Goal: Transaction & Acquisition: Download file/media

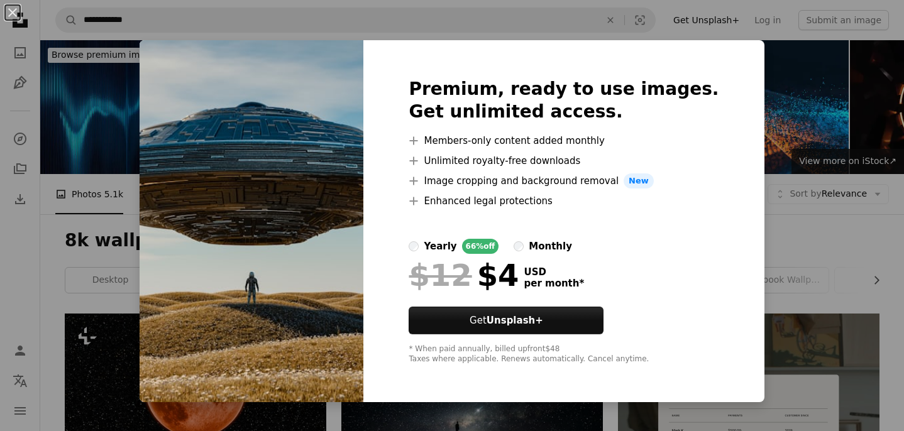
scroll to position [713, 0]
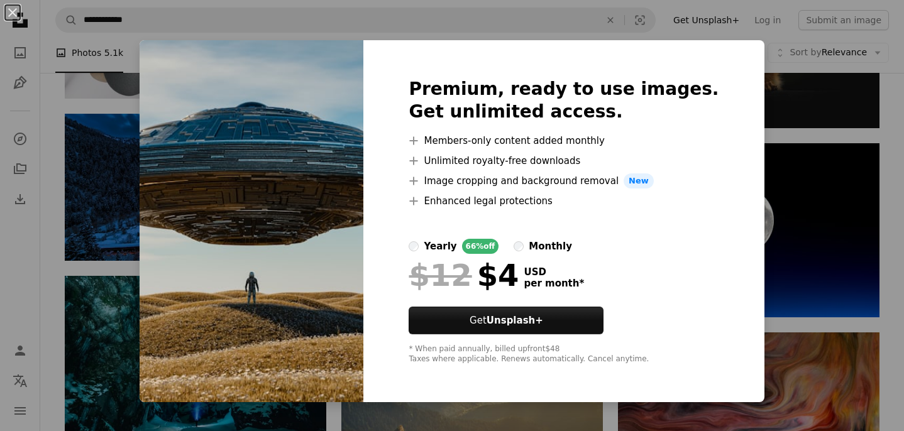
click at [730, 258] on div "Premium, ready to use images. Get unlimited access. A plus sign Members-only co…" at bounding box center [563, 221] width 400 height 362
click at [754, 236] on div "An X shape Premium, ready to use images. Get unlimited access. A plus sign Memb…" at bounding box center [452, 215] width 904 height 431
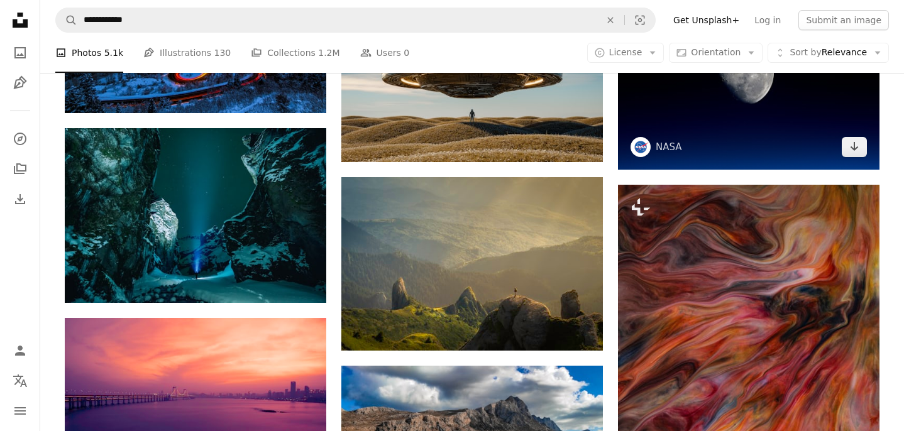
scroll to position [863, 0]
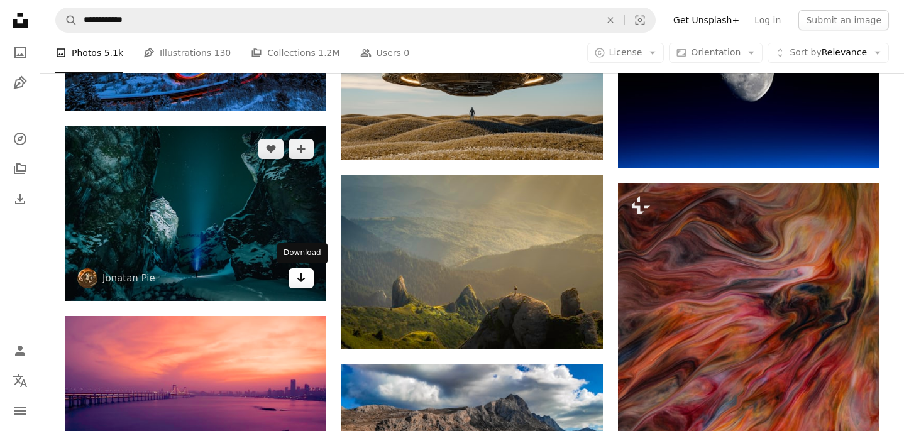
click at [299, 277] on icon "Arrow pointing down" at bounding box center [301, 277] width 10 height 15
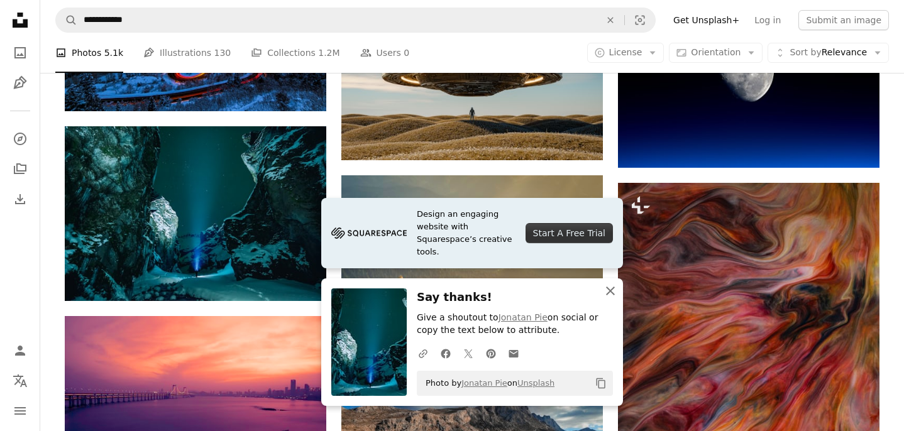
click at [610, 290] on icon "button" at bounding box center [610, 291] width 9 height 9
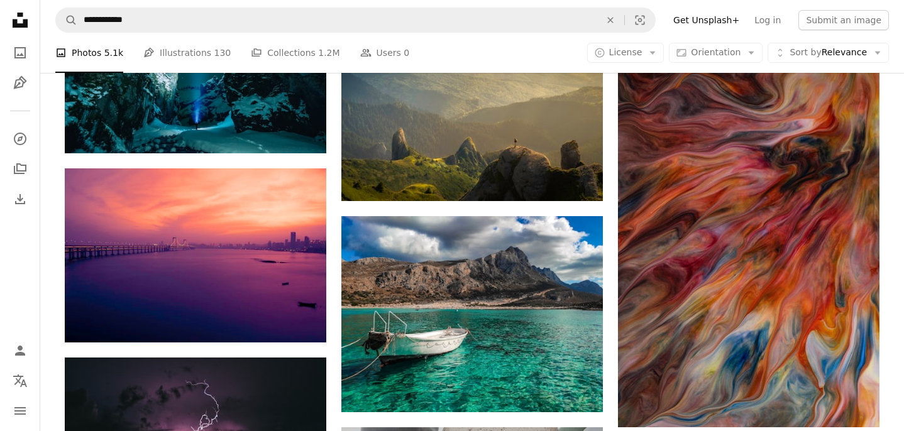
scroll to position [1012, 0]
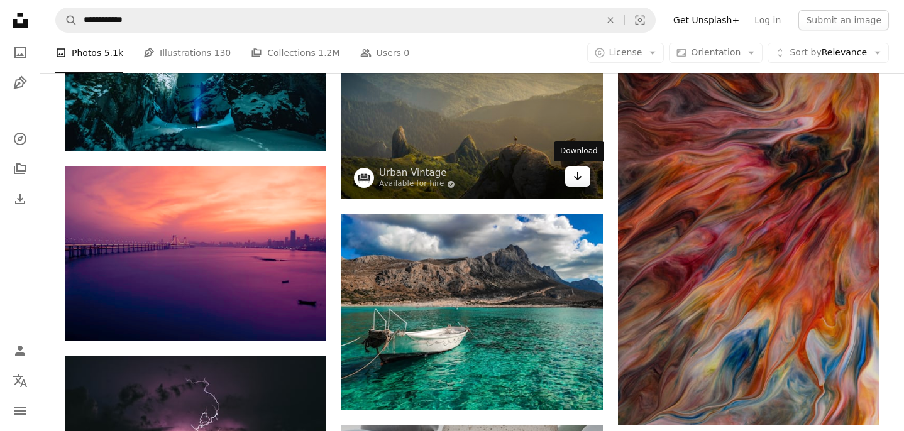
click at [581, 180] on icon "Arrow pointing down" at bounding box center [578, 175] width 10 height 15
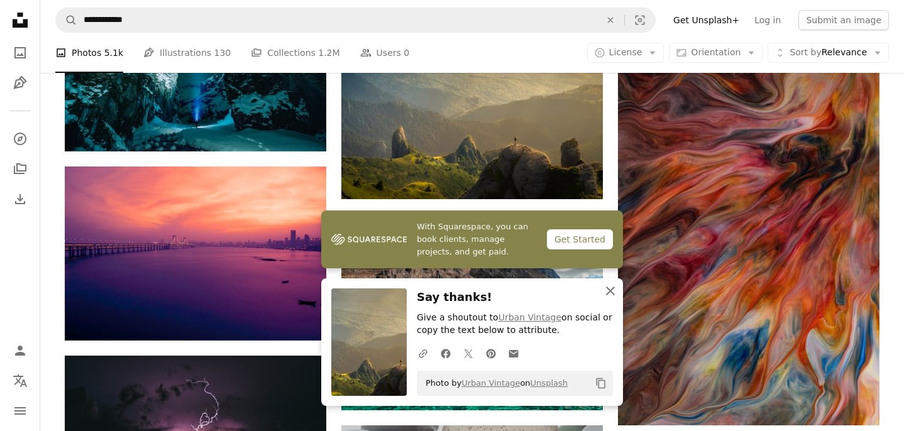
click at [611, 292] on icon "button" at bounding box center [610, 291] width 9 height 9
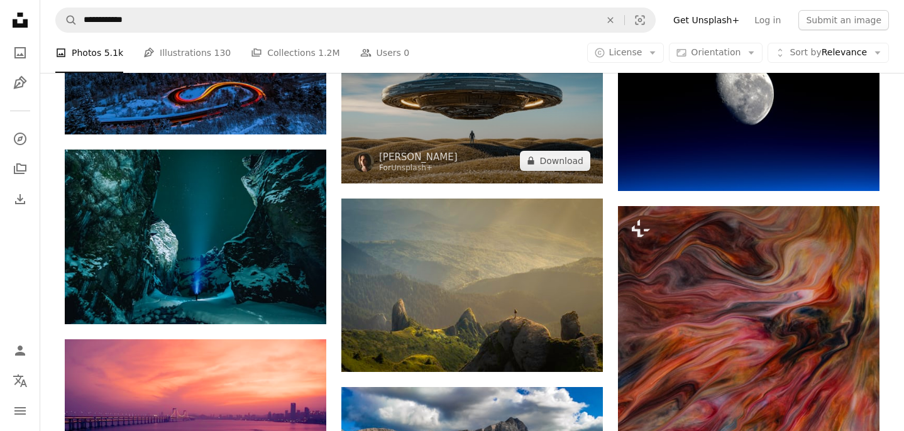
scroll to position [839, 0]
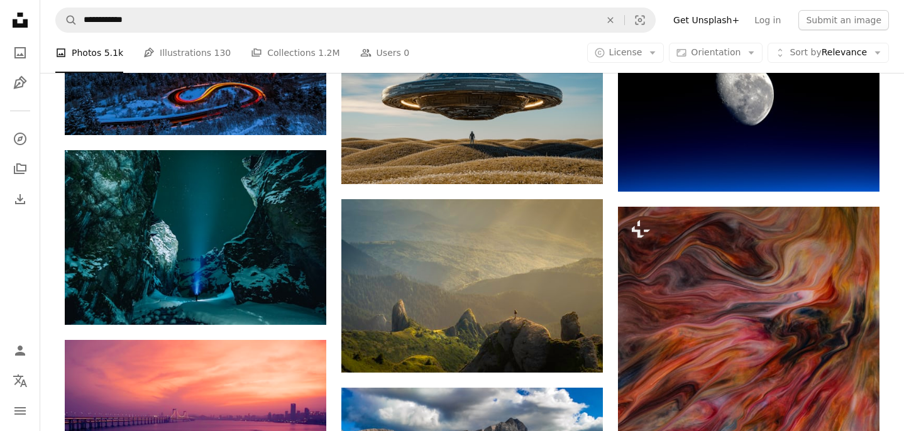
click at [503, 62] on div "A photo Photos 5.1k Pen Tool Illustrations 130 A stack of folders Collections 1…" at bounding box center [471, 53] width 833 height 40
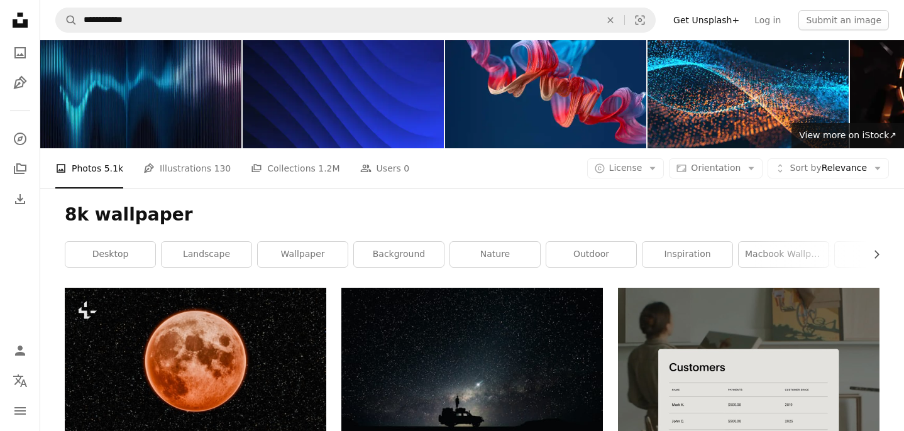
scroll to position [0, 0]
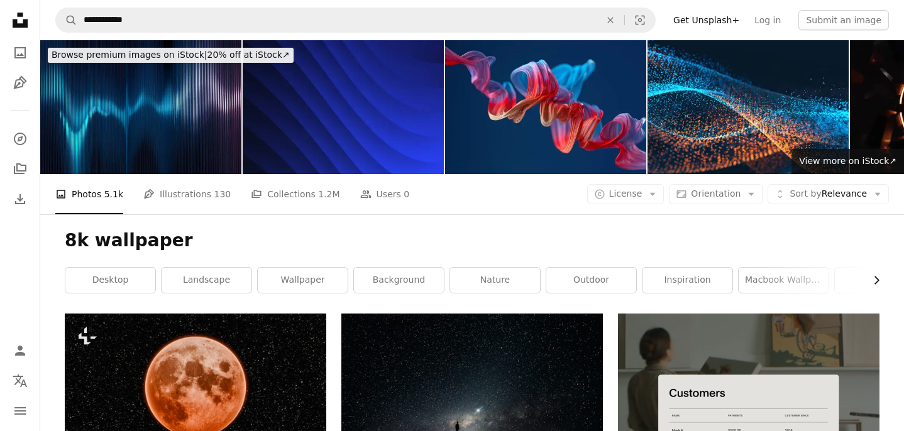
click at [870, 282] on icon "Chevron right" at bounding box center [876, 280] width 13 height 13
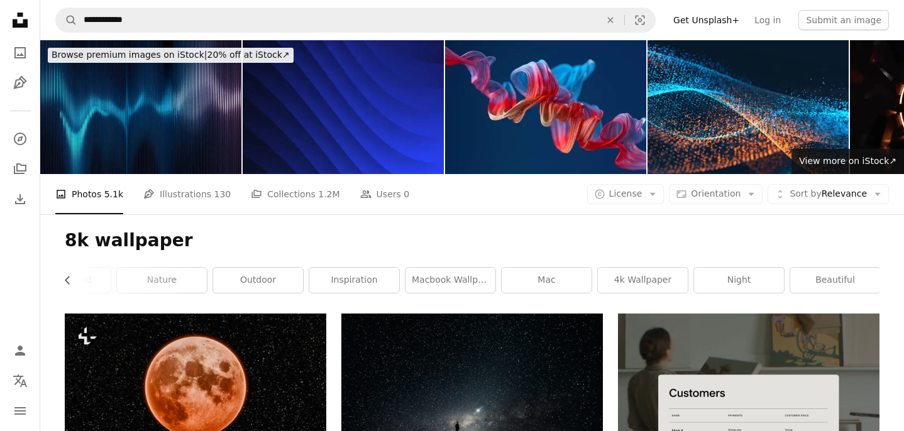
scroll to position [0, 334]
click at [869, 282] on link "beautiful" at bounding box center [834, 280] width 90 height 25
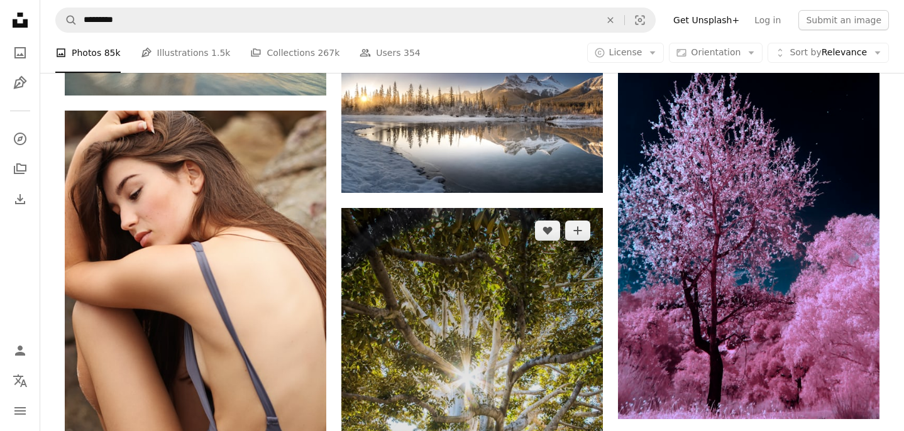
scroll to position [645, 0]
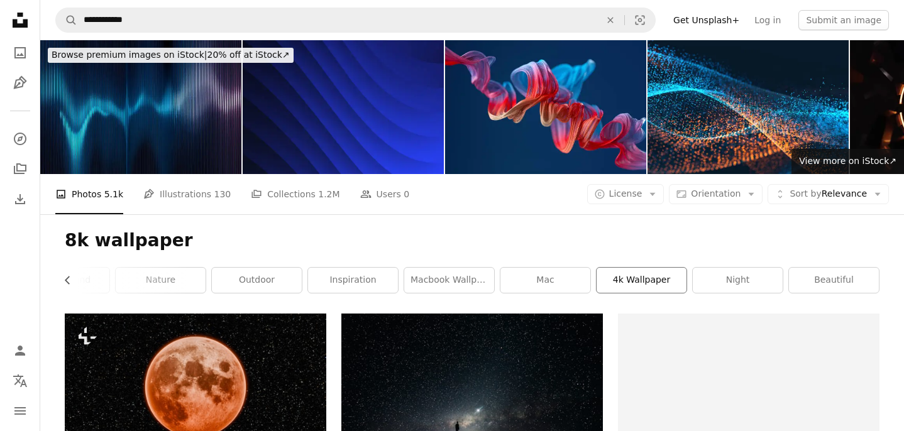
click at [618, 275] on link "4k wallpaper" at bounding box center [641, 280] width 90 height 25
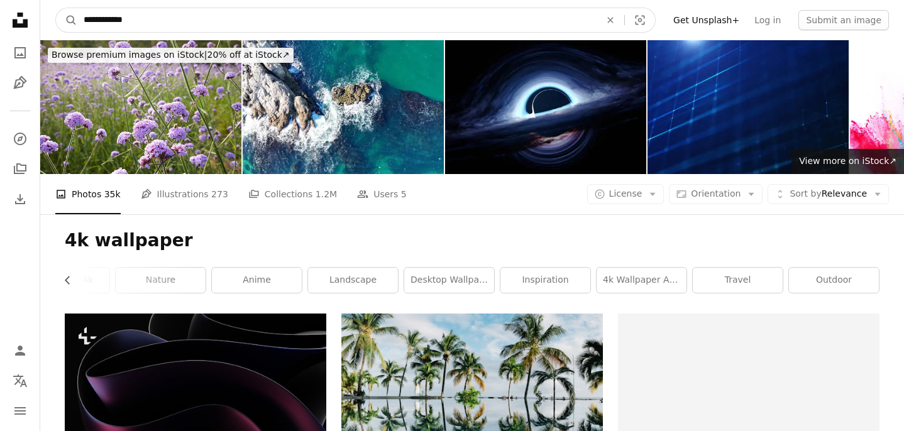
click at [140, 20] on input "**********" at bounding box center [336, 20] width 519 height 24
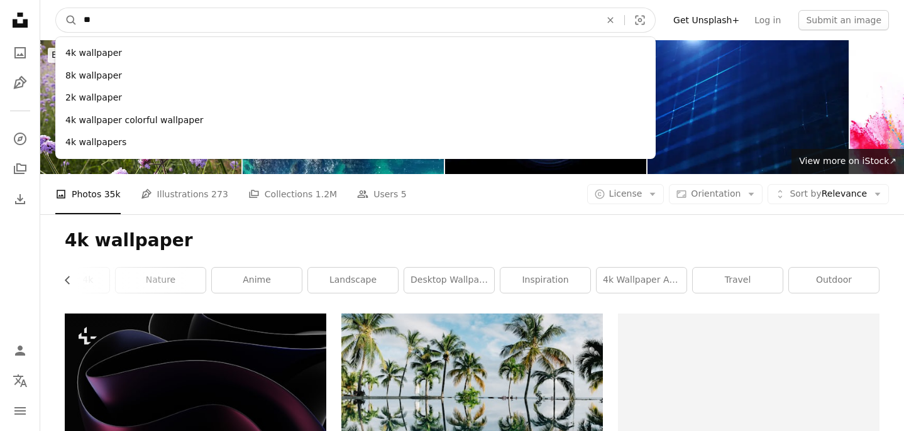
type input "*"
type input "****"
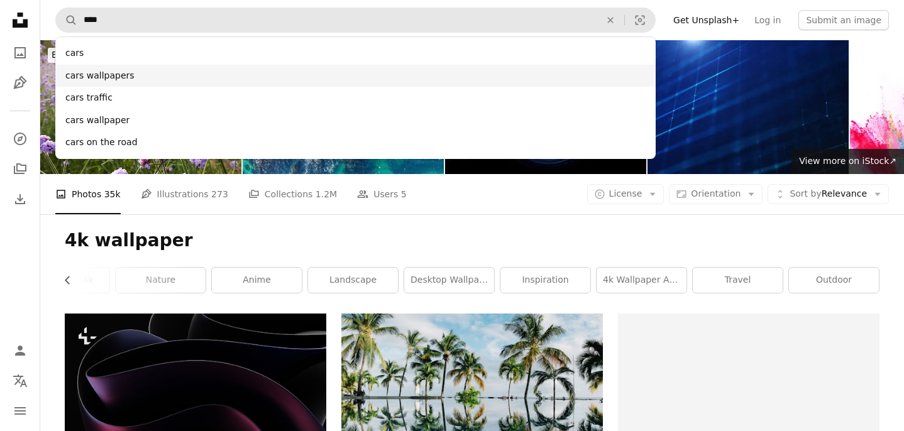
click at [124, 75] on div "cars wallpapers" at bounding box center [355, 76] width 600 height 23
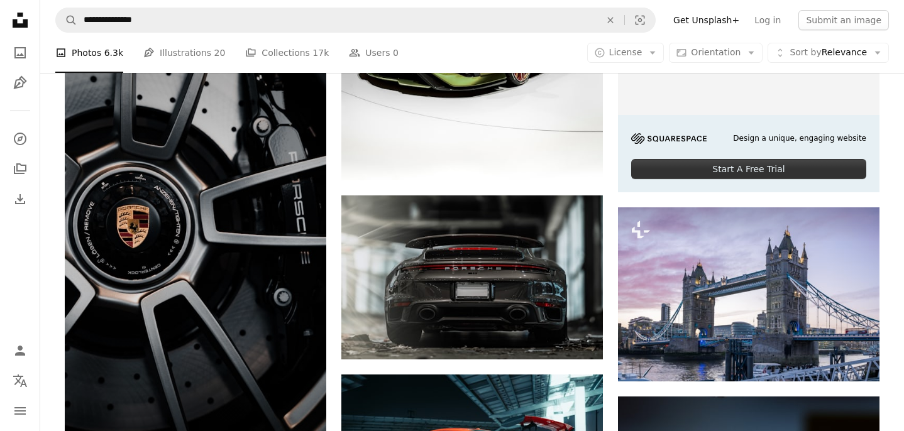
scroll to position [451, 0]
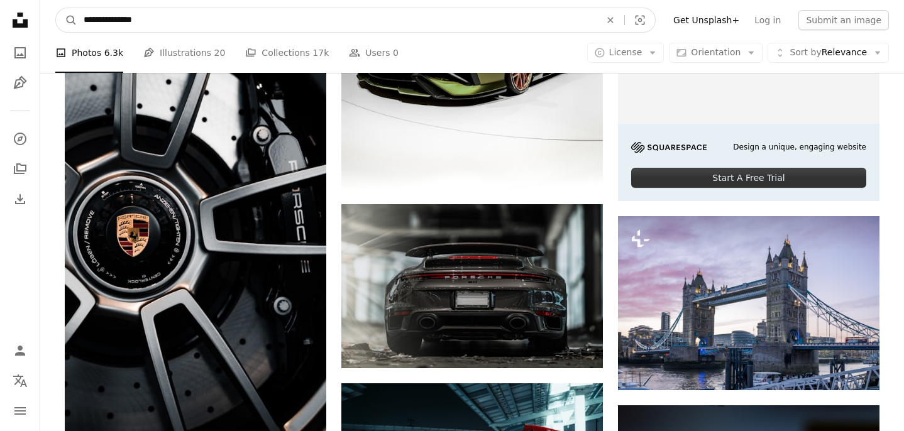
click at [165, 19] on input "**********" at bounding box center [336, 20] width 519 height 24
type input "**********"
click at [56, 8] on button "A magnifying glass" at bounding box center [66, 20] width 21 height 24
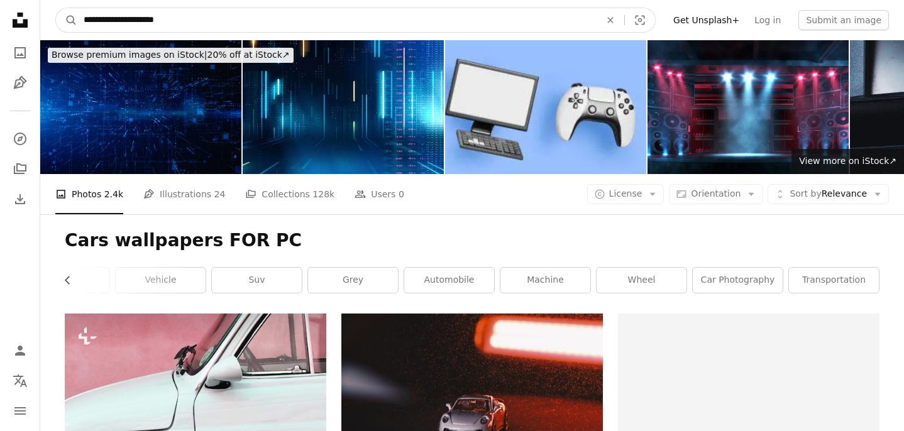
click at [85, 18] on input "**********" at bounding box center [336, 20] width 519 height 24
type input "**********"
click at [56, 8] on button "A magnifying glass" at bounding box center [66, 20] width 21 height 24
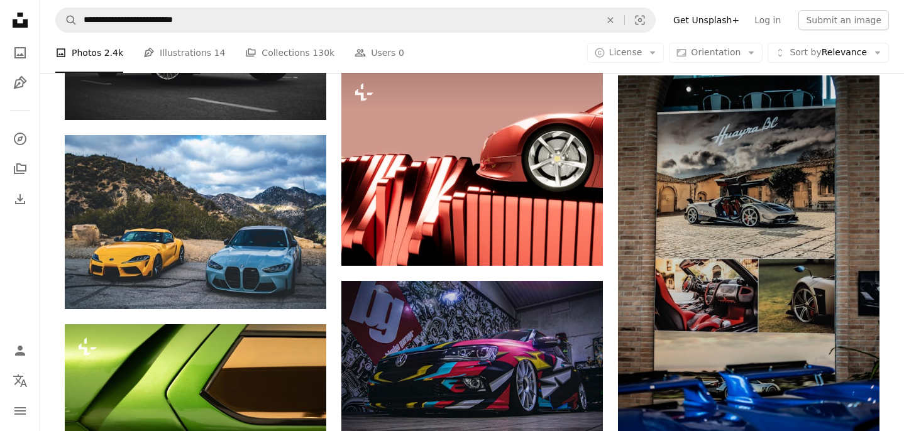
scroll to position [593, 0]
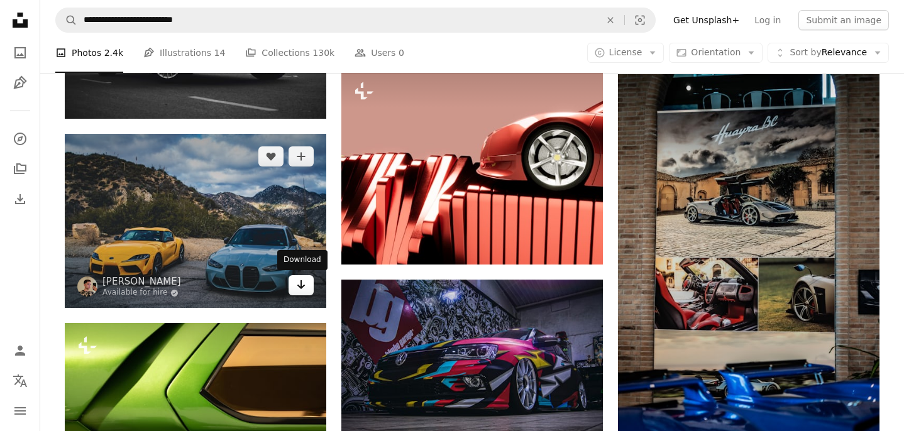
click at [307, 293] on link "Arrow pointing down" at bounding box center [300, 285] width 25 height 20
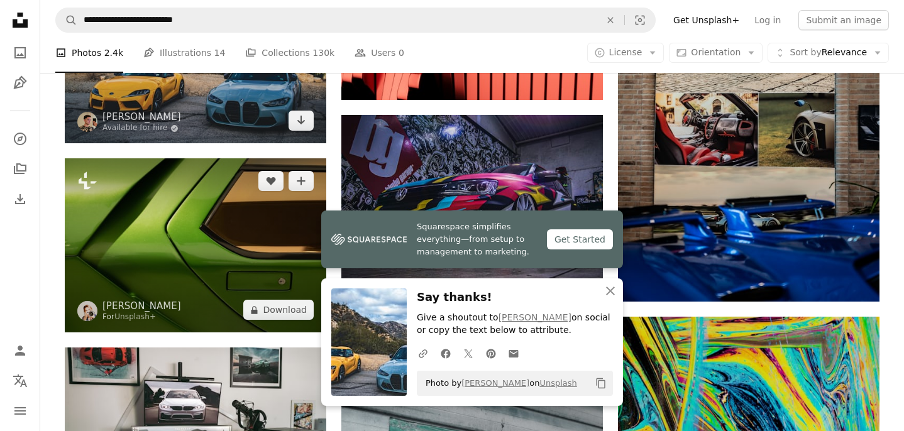
scroll to position [761, 0]
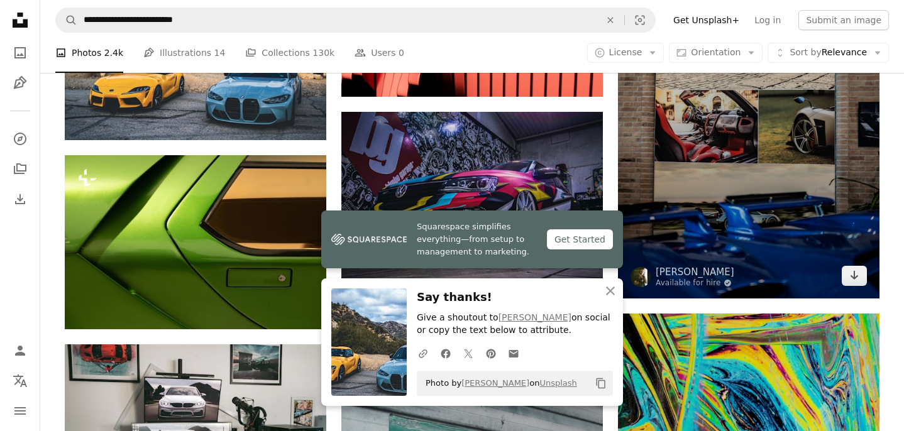
click at [733, 121] on img at bounding box center [748, 102] width 261 height 392
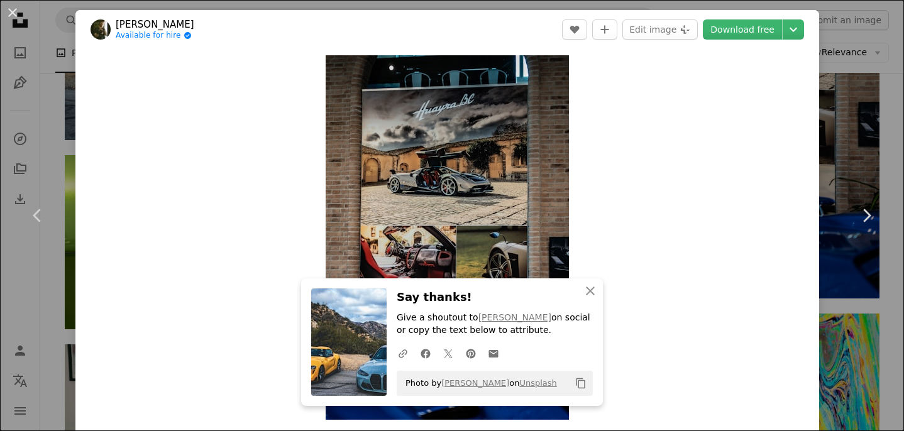
click at [9, 151] on div "An X shape Chevron left Chevron right Titi Iaru Available for hire A checkmark …" at bounding box center [452, 215] width 904 height 431
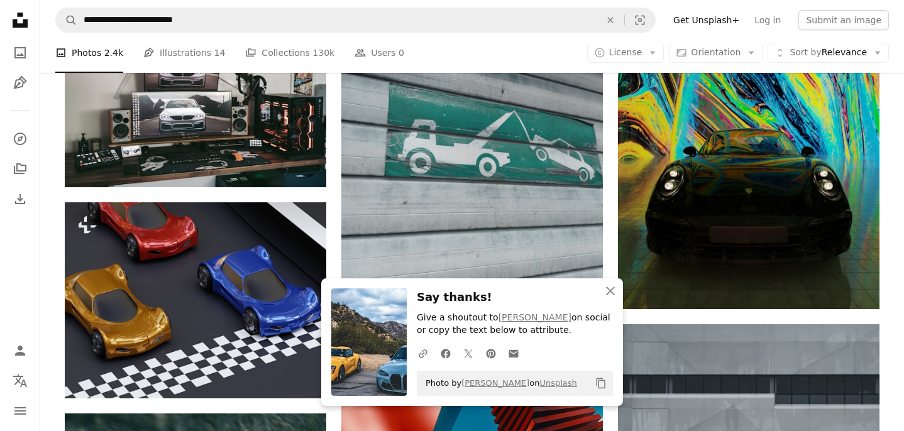
scroll to position [1106, 0]
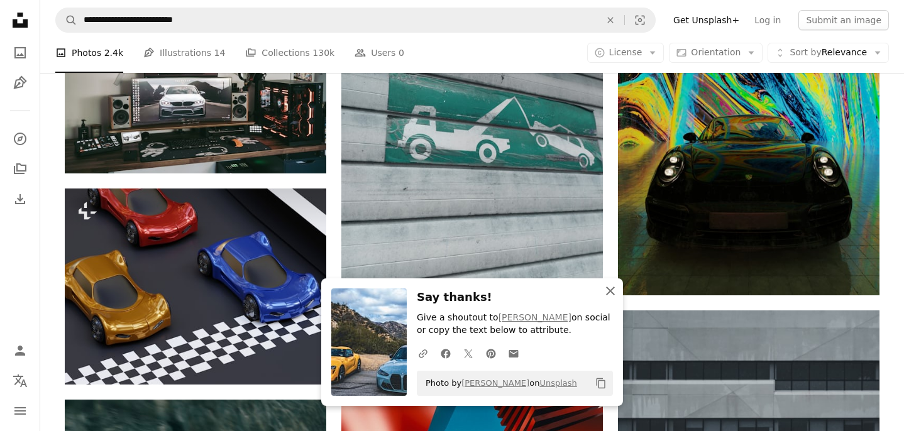
click at [607, 287] on icon "button" at bounding box center [610, 291] width 9 height 9
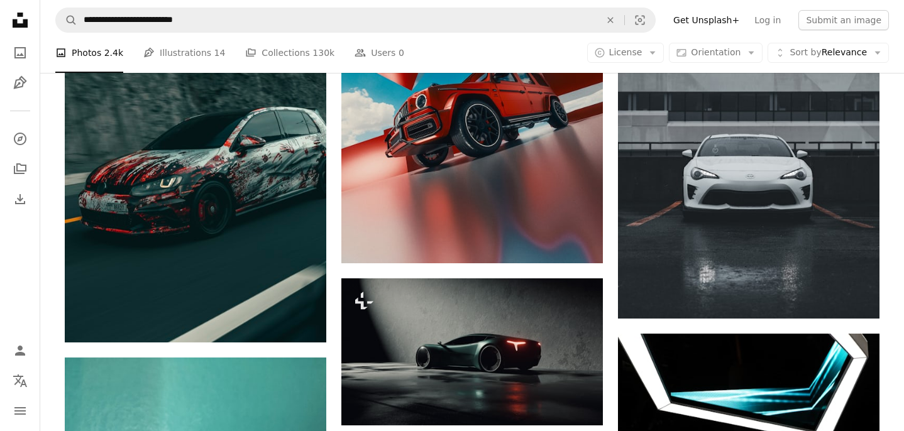
scroll to position [1498, 0]
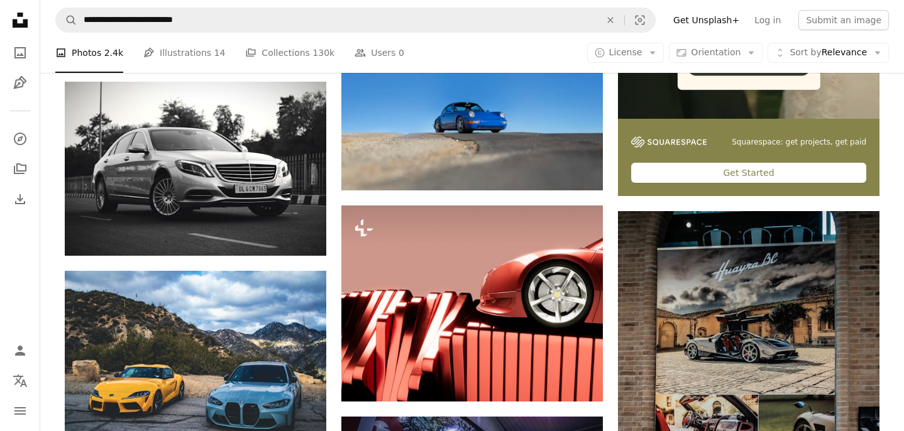
scroll to position [0, 0]
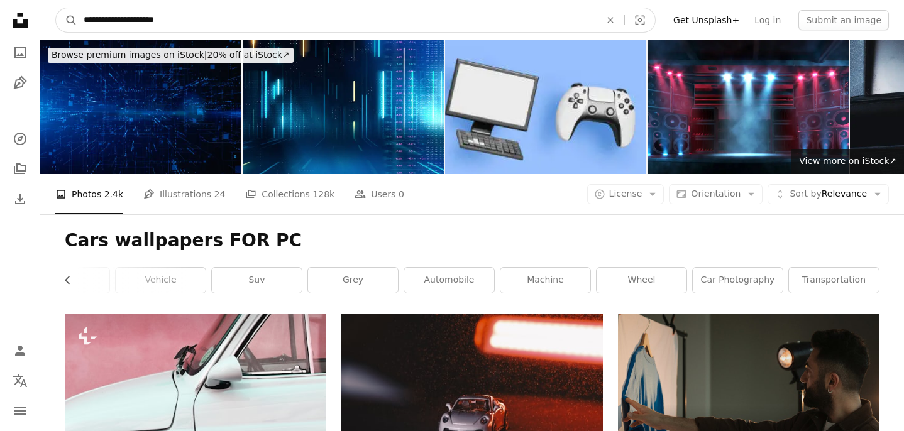
click at [207, 21] on input "**********" at bounding box center [336, 20] width 519 height 24
type input "*"
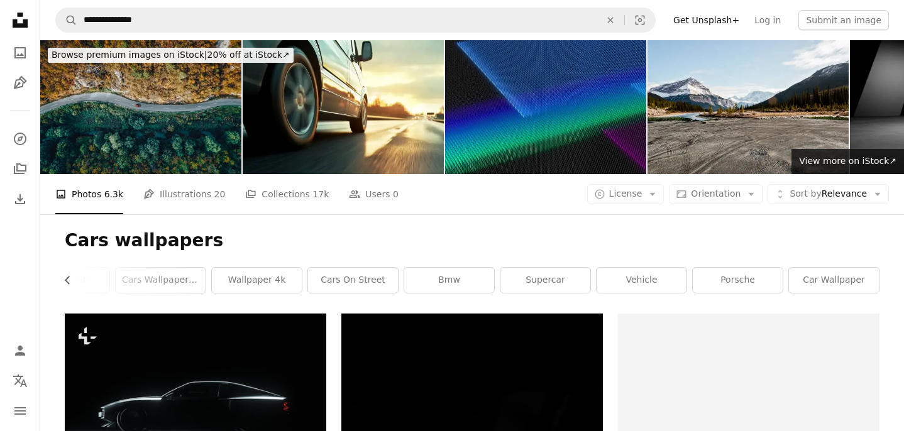
scroll to position [451, 0]
